Goal: Information Seeking & Learning: Learn about a topic

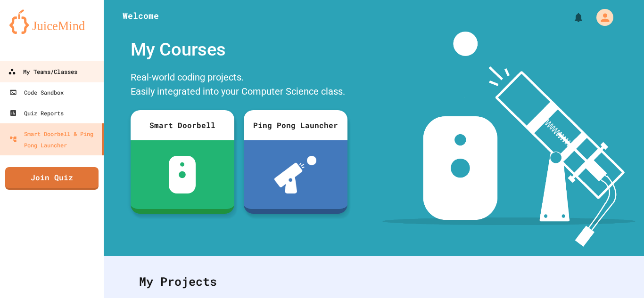
click at [49, 66] on div "My Teams/Classes" at bounding box center [42, 72] width 69 height 12
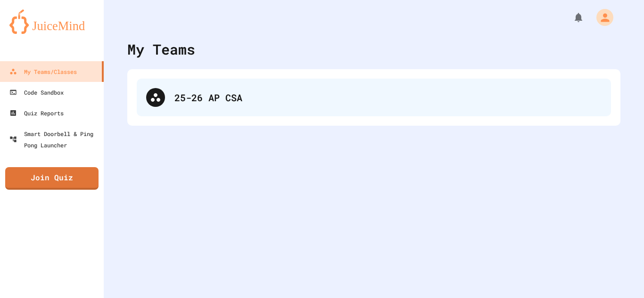
click at [205, 114] on div "25-26 AP CSA" at bounding box center [374, 98] width 474 height 38
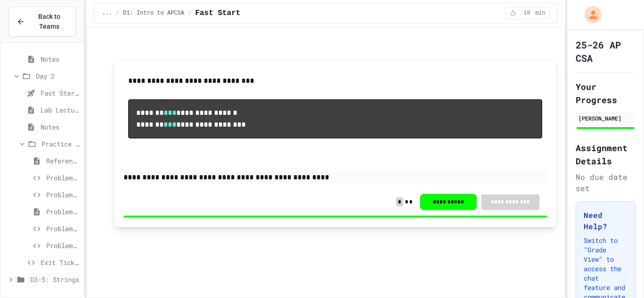
scroll to position [270, 0]
click at [11, 279] on icon at bounding box center [10, 280] width 3 height 4
click at [15, 279] on icon at bounding box center [16, 280] width 8 height 8
click at [21, 56] on icon at bounding box center [26, 59] width 11 height 8
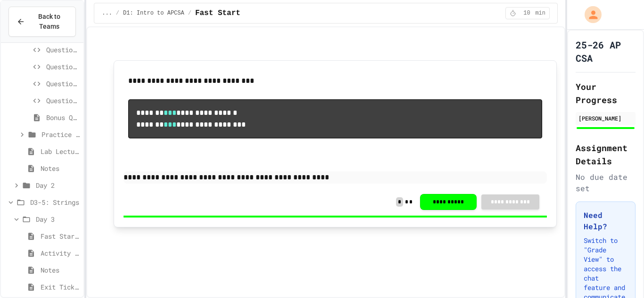
scroll to position [168, 0]
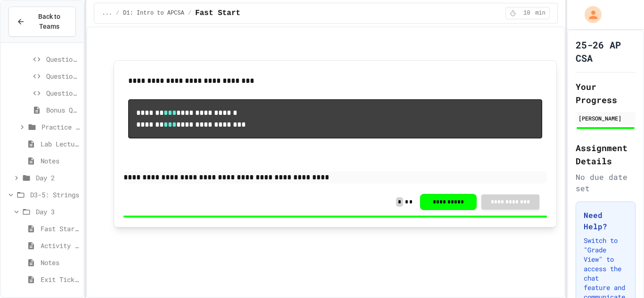
click at [66, 232] on span "Fast Start - Teacher Only" at bounding box center [60, 229] width 39 height 10
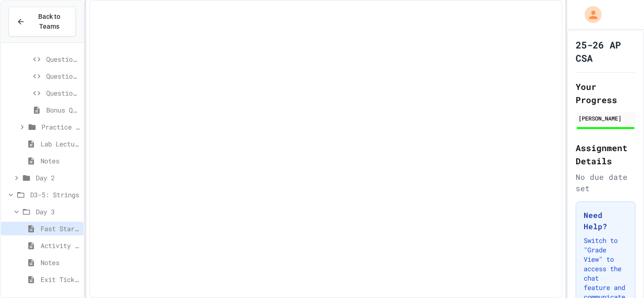
scroll to position [160, 0]
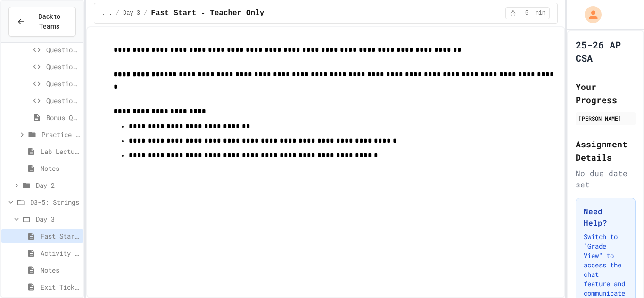
click at [60, 254] on span "Activity - Teacher Only" at bounding box center [60, 253] width 39 height 10
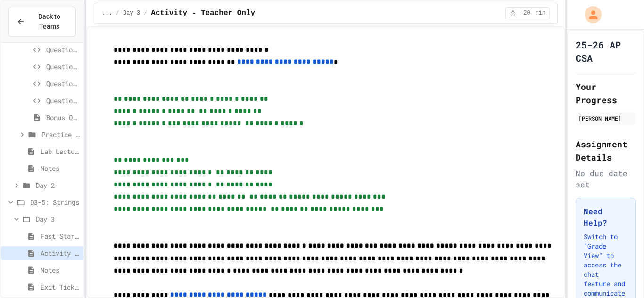
scroll to position [168, 0]
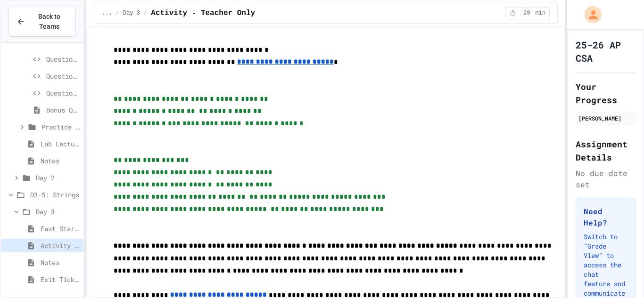
click at [60, 256] on div "Notes" at bounding box center [42, 263] width 82 height 14
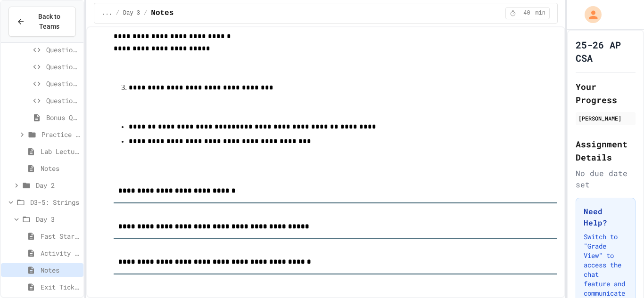
scroll to position [224, 0]
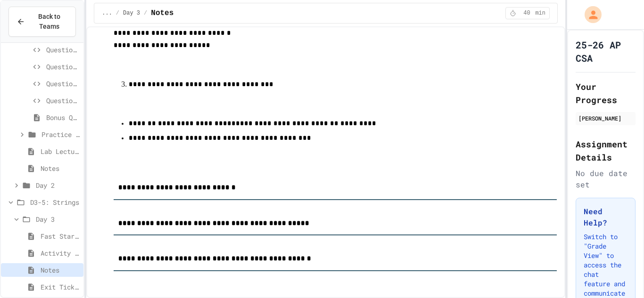
click at [209, 132] on p "**********" at bounding box center [335, 138] width 413 height 12
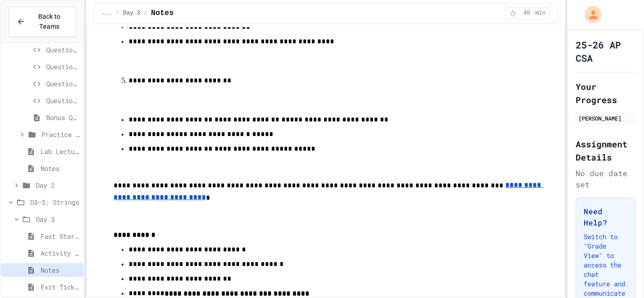
scroll to position [185, 0]
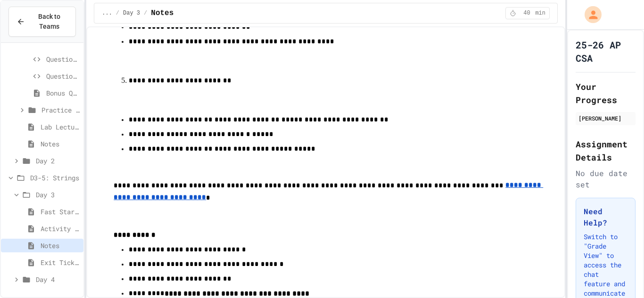
click at [16, 277] on icon at bounding box center [16, 280] width 8 height 8
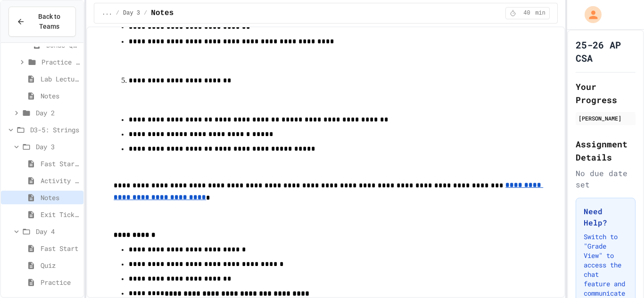
scroll to position [253, 0]
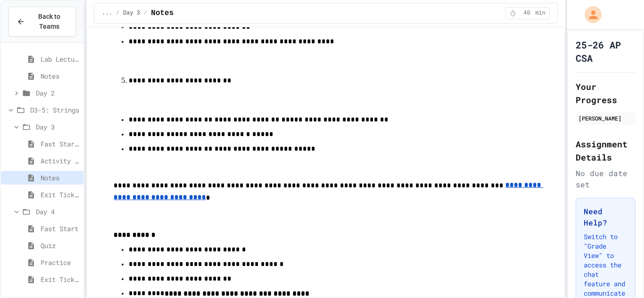
click at [48, 228] on span "Fast Start" at bounding box center [60, 229] width 39 height 10
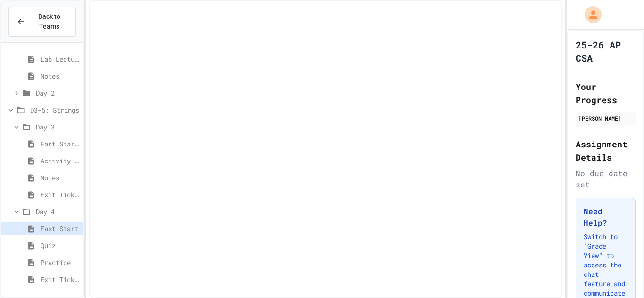
scroll to position [245, 0]
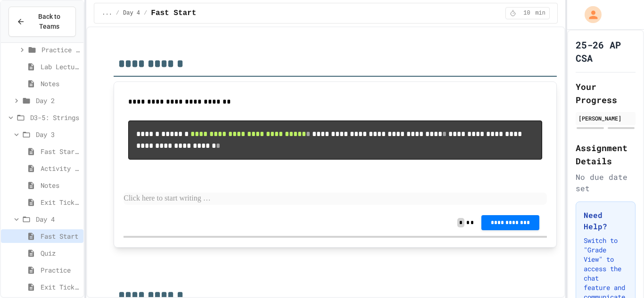
click at [42, 256] on span "Quiz" at bounding box center [60, 253] width 39 height 10
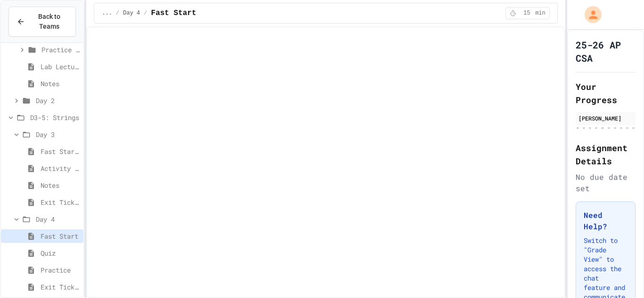
click at [48, 240] on span "Fast Start" at bounding box center [60, 236] width 39 height 10
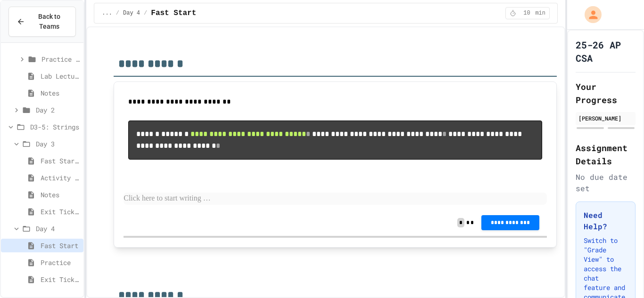
scroll to position [236, 0]
